Goal: Task Accomplishment & Management: Manage account settings

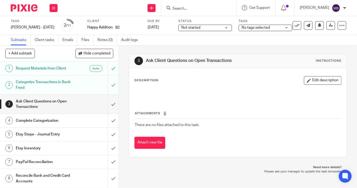
click at [197, 30] on span "Not started" at bounding box center [202, 28] width 40 height 6
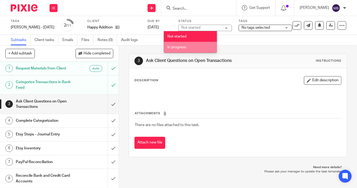
click at [175, 48] on span "In progress" at bounding box center [177, 47] width 19 height 4
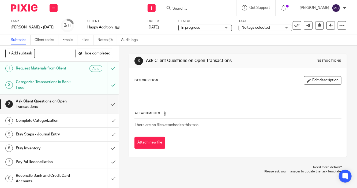
click at [254, 28] on span "No tags selected" at bounding box center [256, 28] width 28 height 4
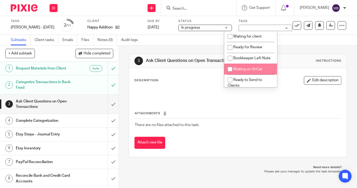
click at [249, 71] on span "Waiting on UnCat" at bounding box center [248, 69] width 29 height 4
checkbox input "true"
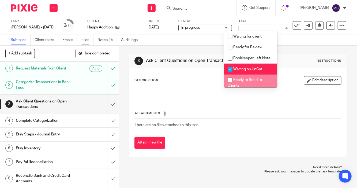
click at [87, 41] on link "Files" at bounding box center [88, 40] width 12 height 10
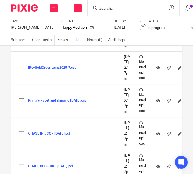
scroll to position [242, 0]
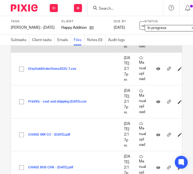
click at [28, 53] on td "Expanded view Etsy financial summary and ending balance 07.2025.jpg Expanded vi…" at bounding box center [64, 36] width 107 height 33
click at [29, 53] on td "Expanded view Etsy financial summary and ending balance 07.2025.jpg Expanded vi…" at bounding box center [64, 36] width 107 height 33
click at [55, 38] on button "Expanded view Etsy financial summary and ending balance 07.2025.jpg" at bounding box center [84, 36] width 112 height 4
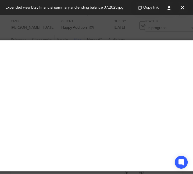
scroll to position [0, 0]
click at [93, 45] on img at bounding box center [134, 42] width 268 height 4
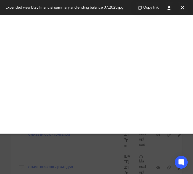
scroll to position [89, 80]
